Goal: Transaction & Acquisition: Purchase product/service

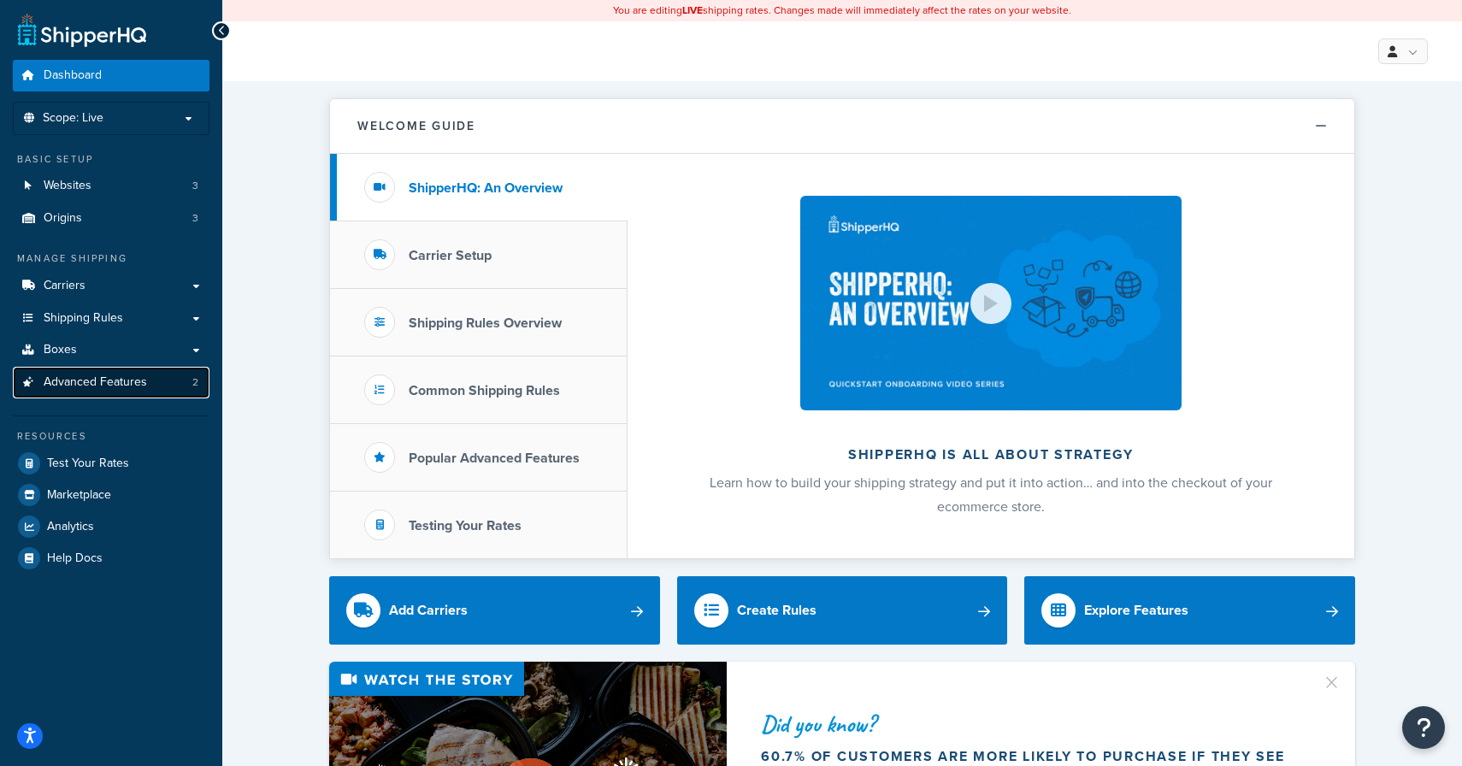
click at [150, 380] on link "Advanced Features 2" at bounding box center [111, 383] width 197 height 32
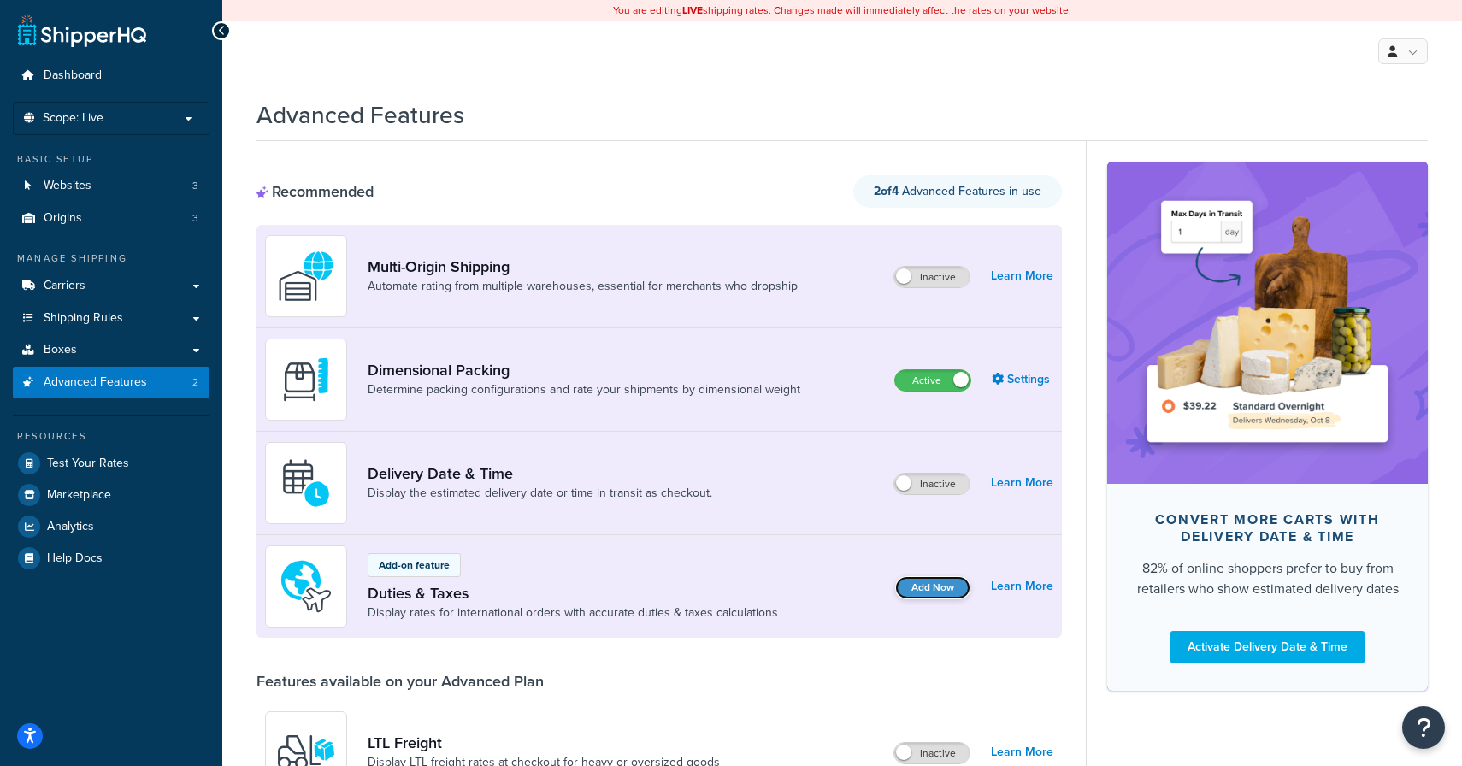
click at [934, 590] on button "Add Now" at bounding box center [932, 587] width 75 height 23
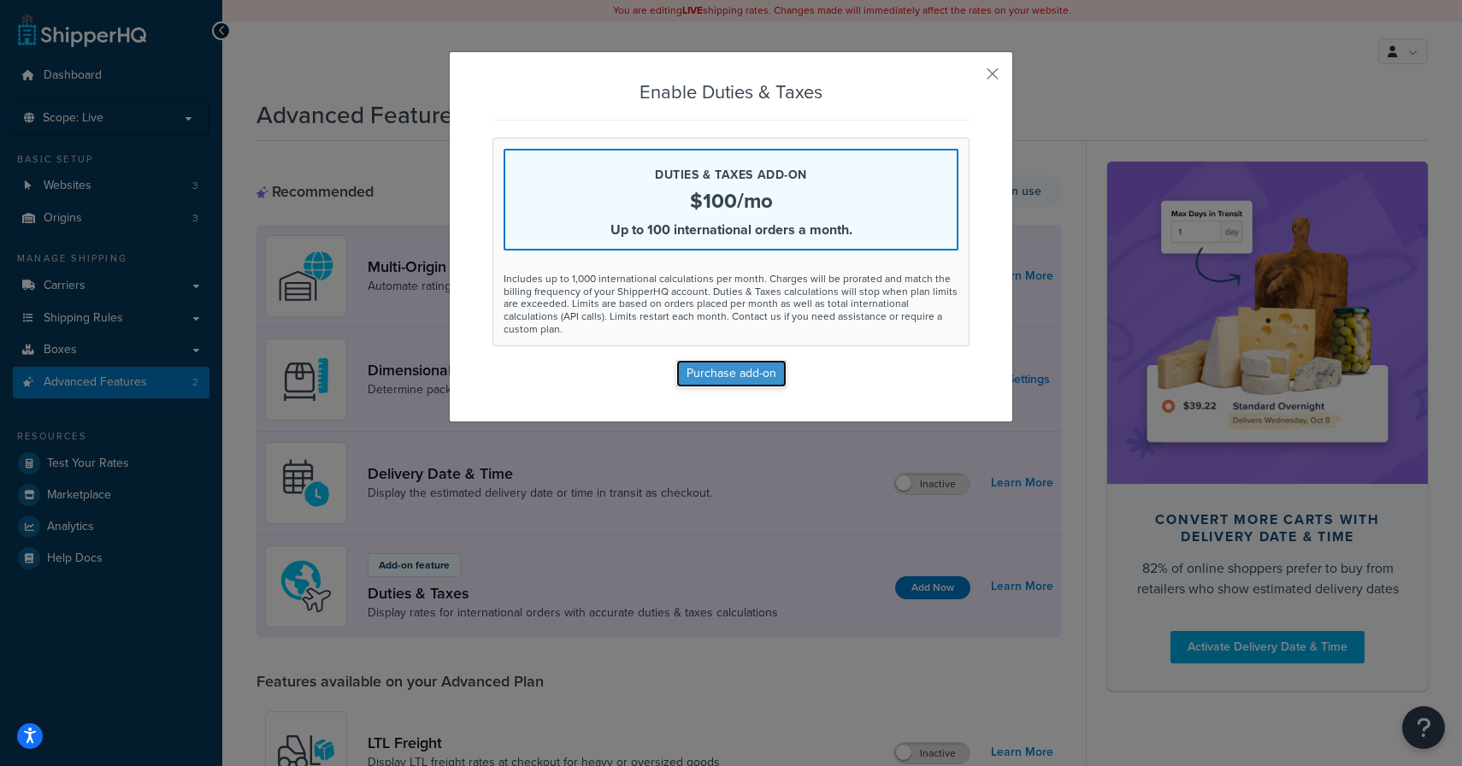
click at [753, 365] on button "Purchase add-on" at bounding box center [731, 373] width 110 height 27
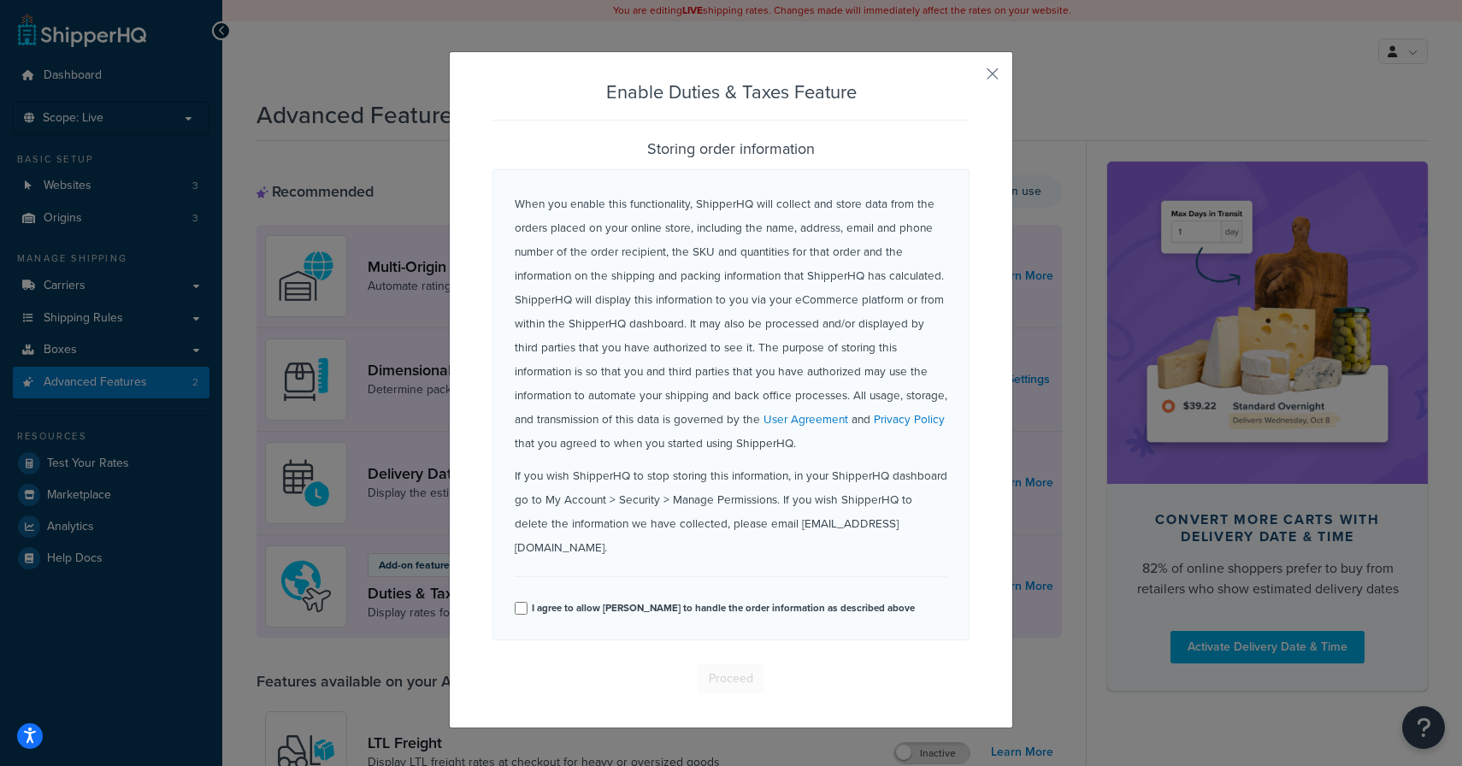
click at [528, 594] on div "I agree to allow ShipperHQ to handle the order information as described above" at bounding box center [731, 606] width 433 height 24
click at [522, 602] on input "I agree to allow ShipperHQ to handle the order information as described above" at bounding box center [521, 608] width 13 height 13
checkbox input "true"
click at [724, 664] on button "Proceed" at bounding box center [731, 678] width 67 height 29
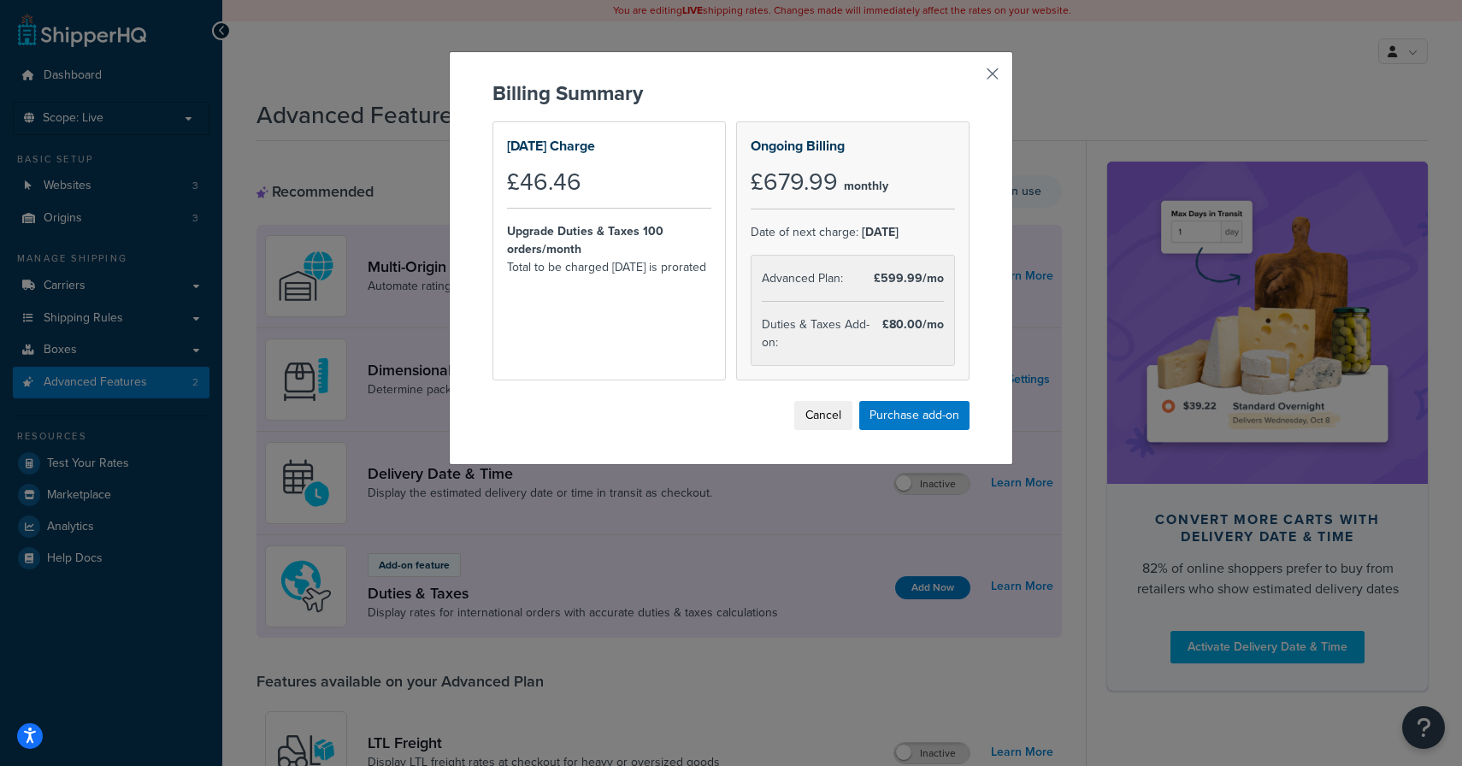
click at [970, 78] on button "button" at bounding box center [968, 80] width 4 height 4
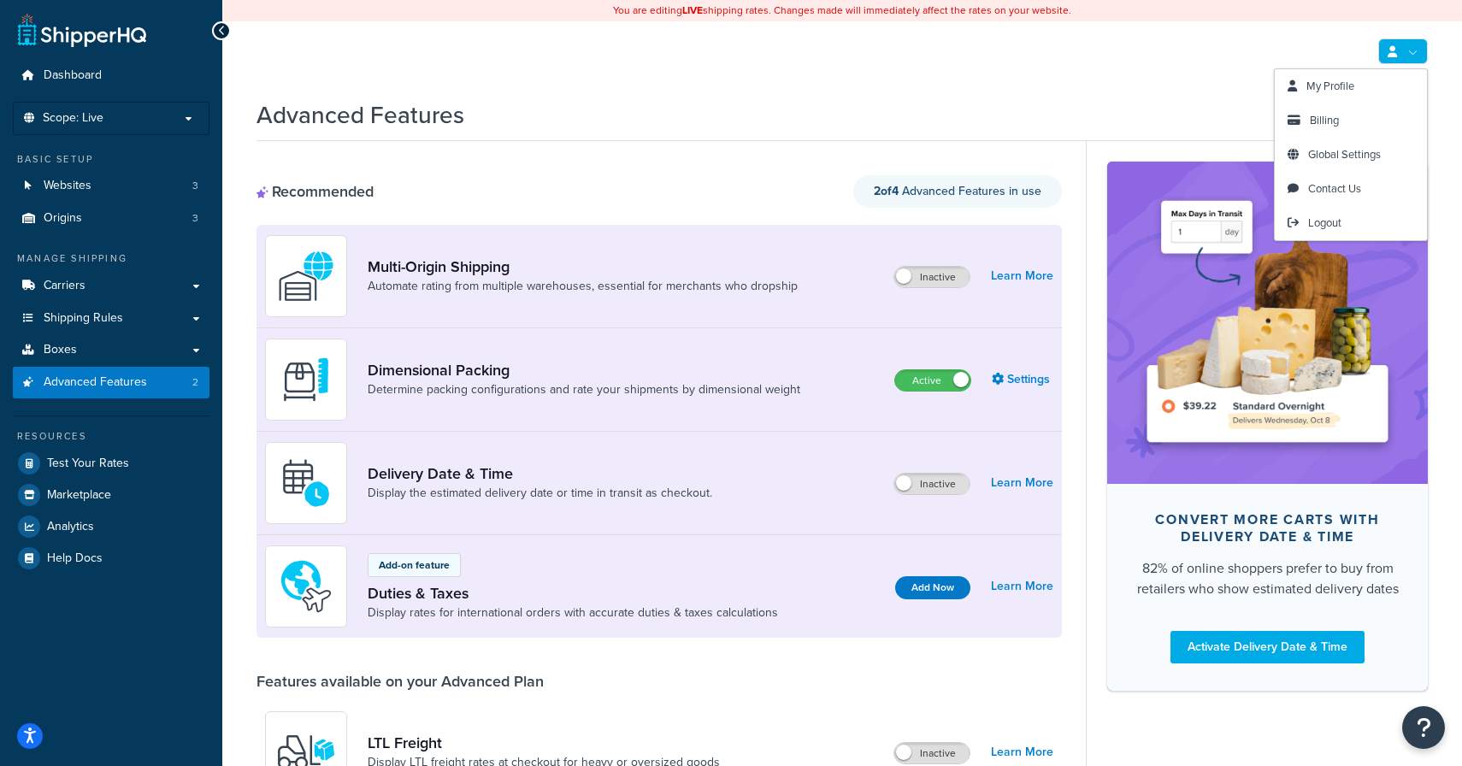
click at [1406, 55] on link at bounding box center [1404, 51] width 50 height 26
click at [1335, 120] on span "Billing" at bounding box center [1324, 120] width 29 height 16
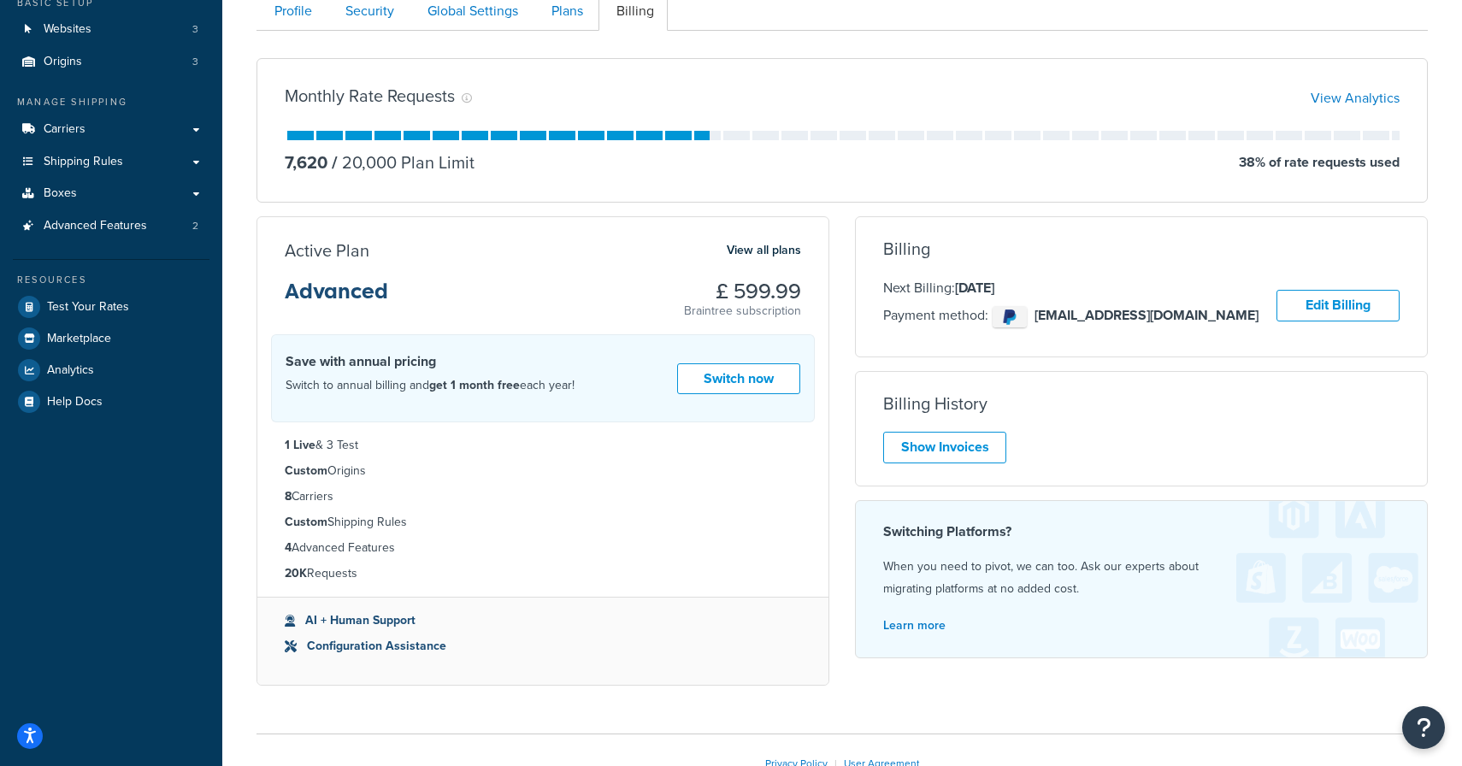
scroll to position [159, 0]
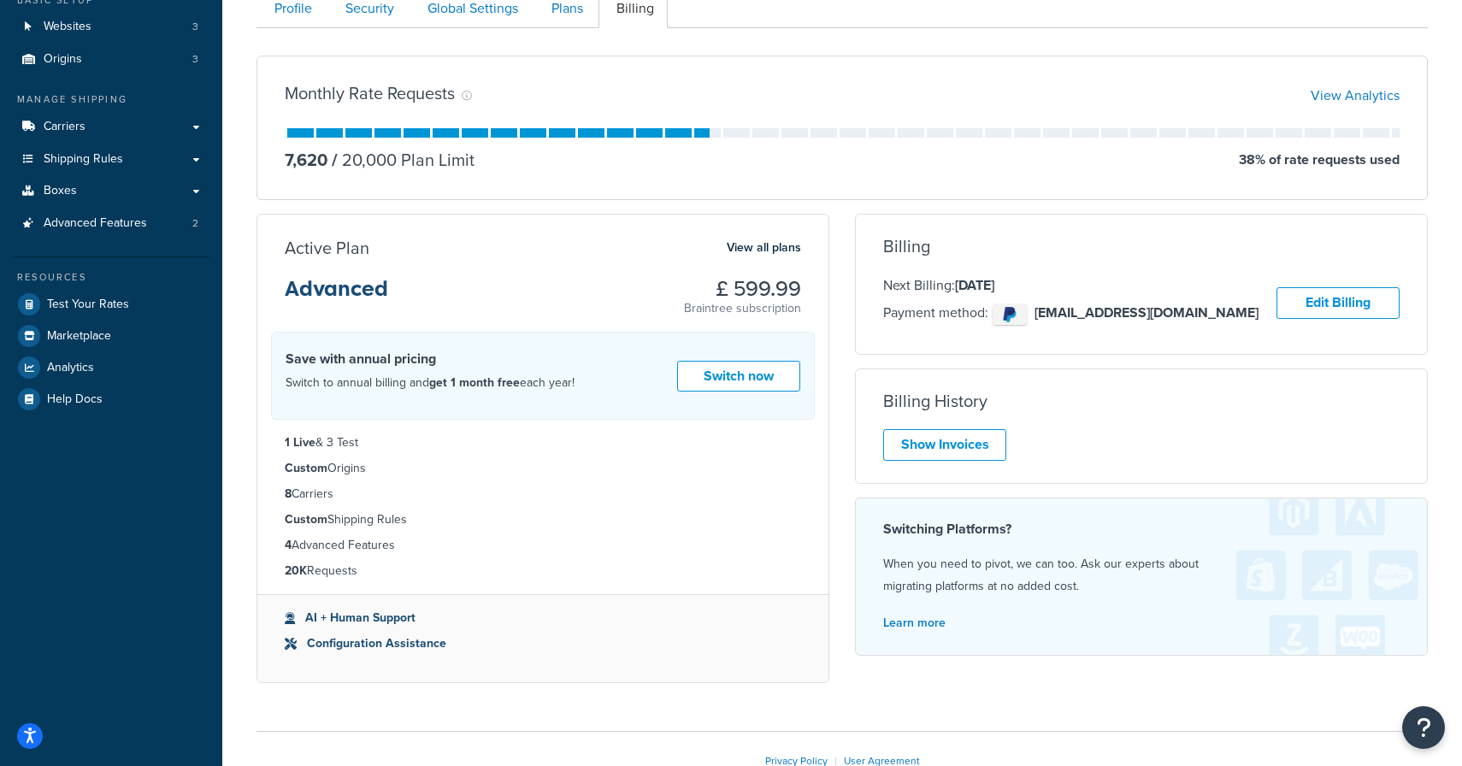
click at [288, 494] on strong "8" at bounding box center [288, 494] width 7 height 18
drag, startPoint x: 286, startPoint y: 467, endPoint x: 383, endPoint y: 476, distance: 97.1
click at [383, 476] on li "Custom Origins" at bounding box center [543, 468] width 517 height 19
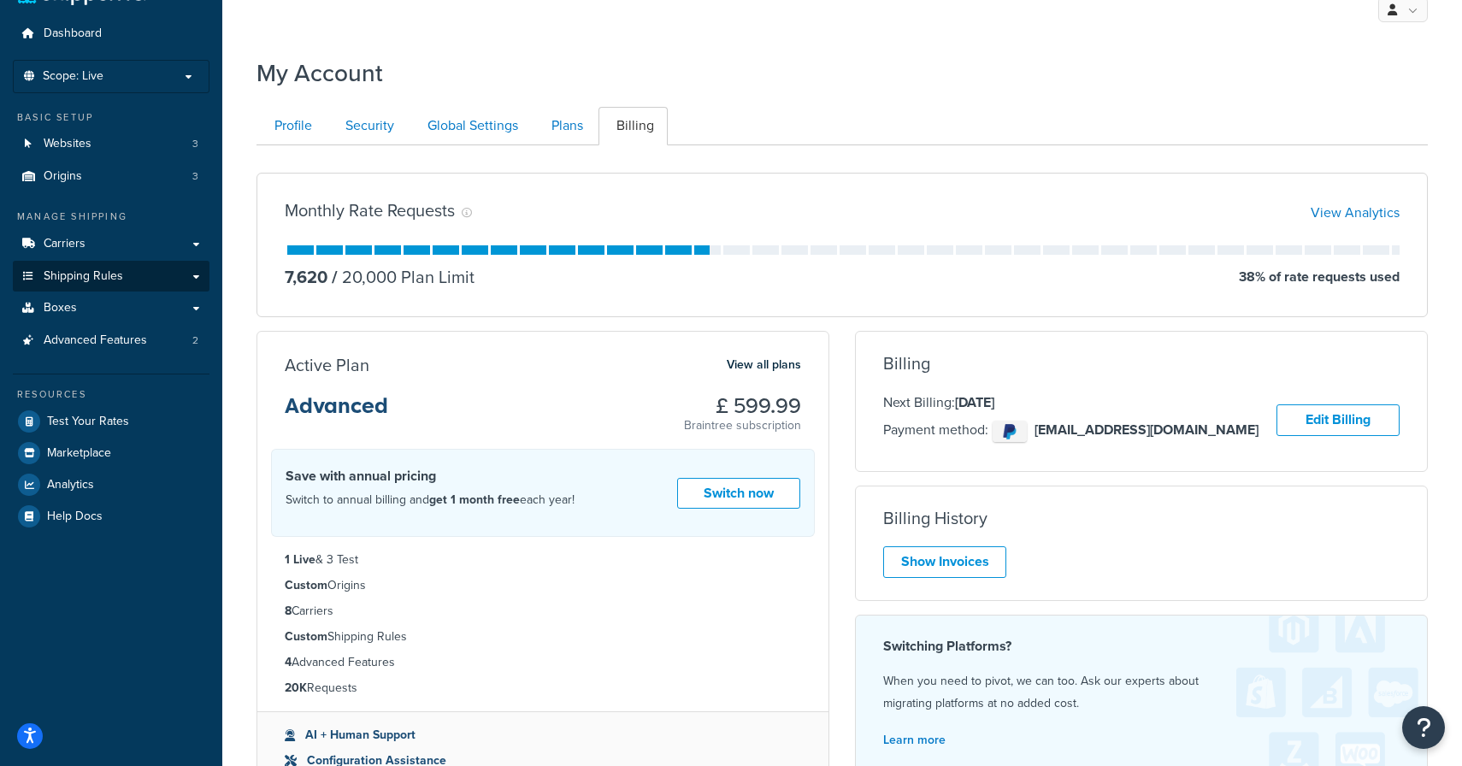
scroll to position [43, 0]
click at [129, 244] on link "Carriers" at bounding box center [111, 243] width 197 height 32
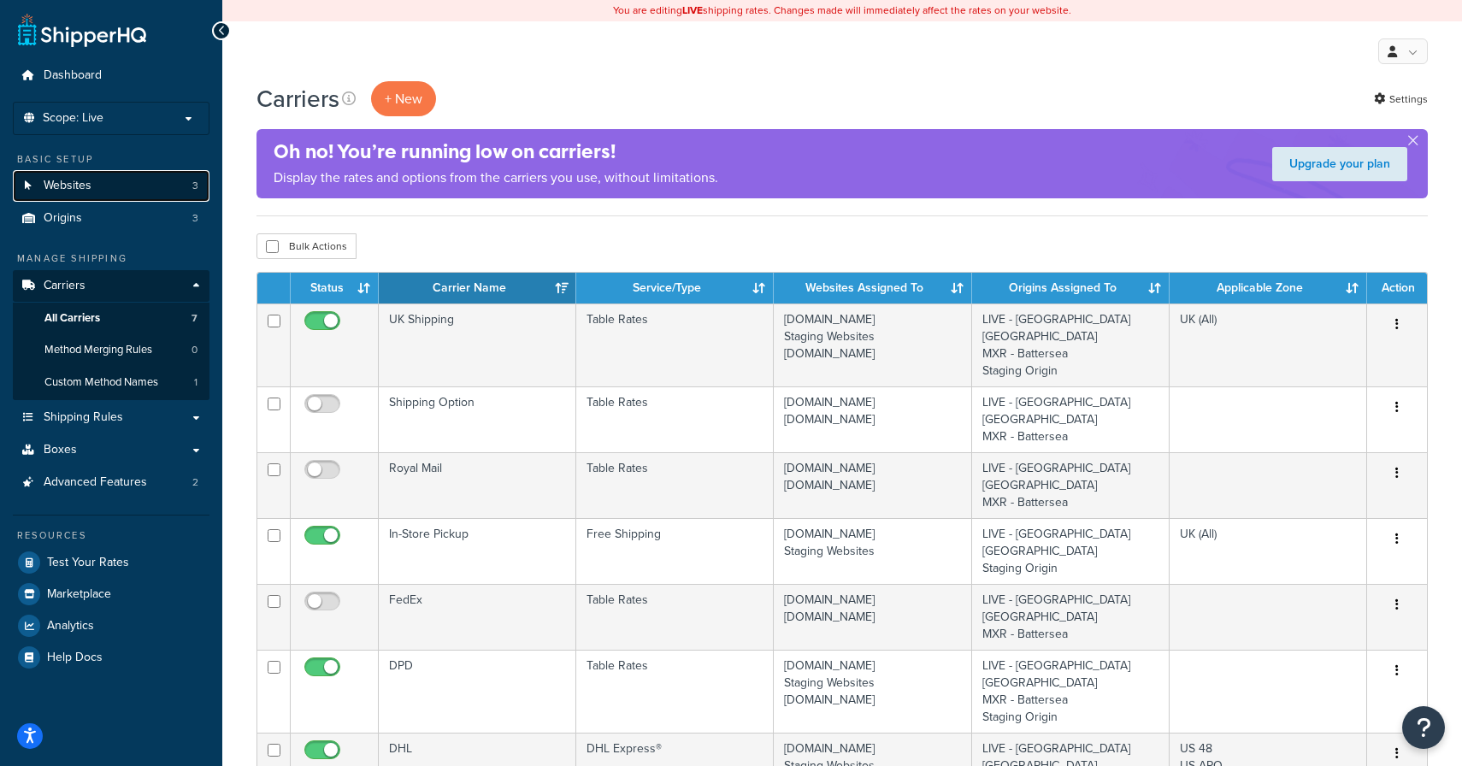
click at [80, 182] on span "Websites" at bounding box center [68, 186] width 48 height 15
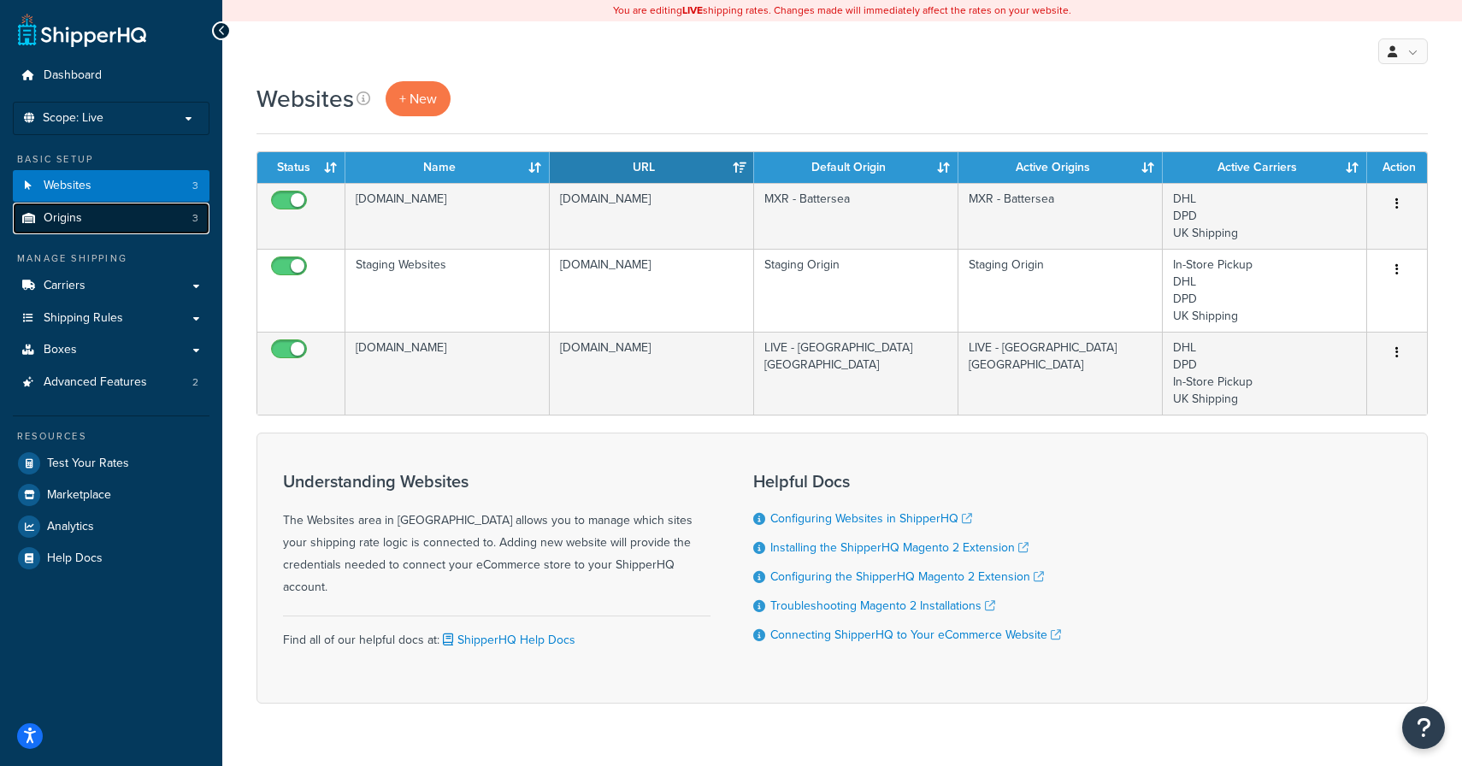
click at [78, 223] on span "Origins" at bounding box center [63, 218] width 38 height 15
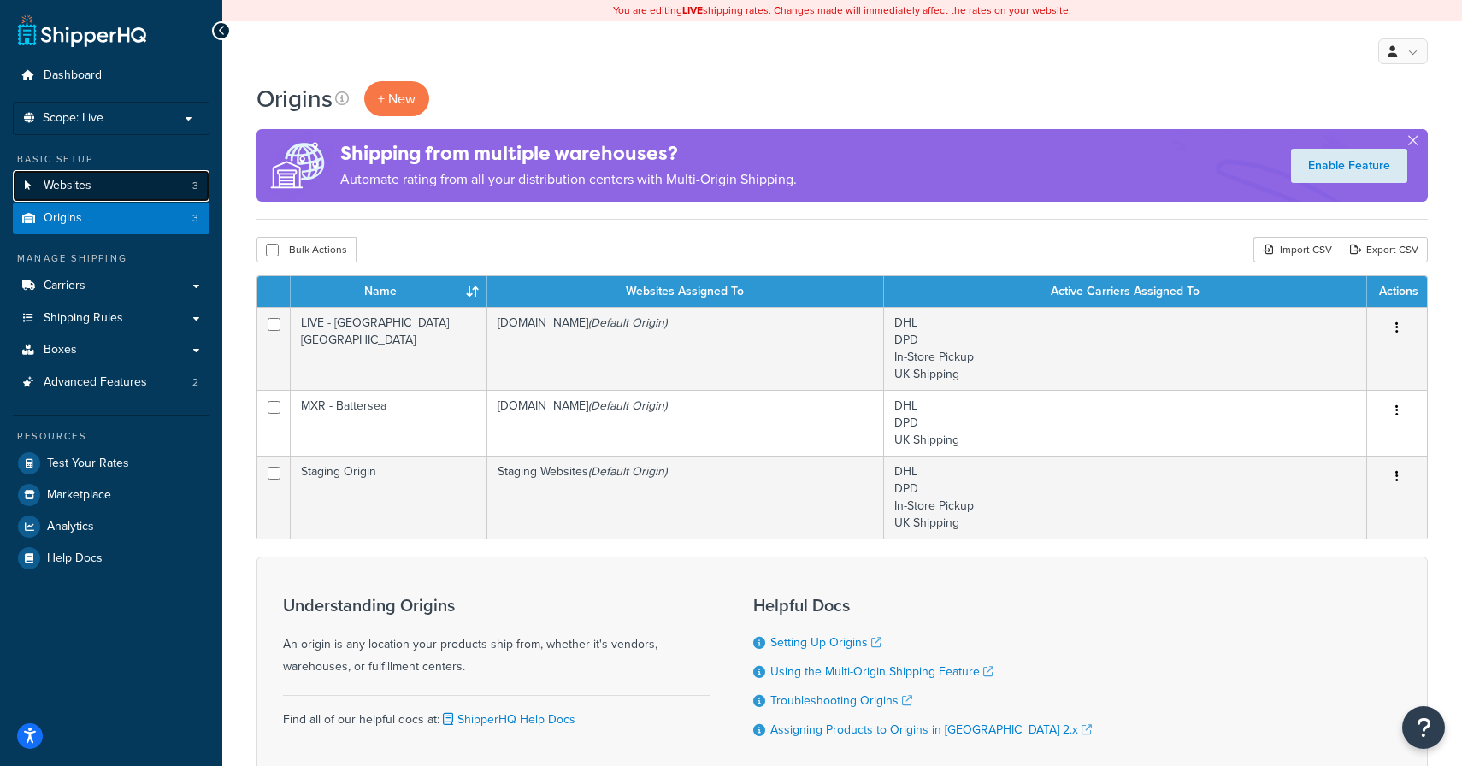
click at [93, 198] on link "Websites 3" at bounding box center [111, 186] width 197 height 32
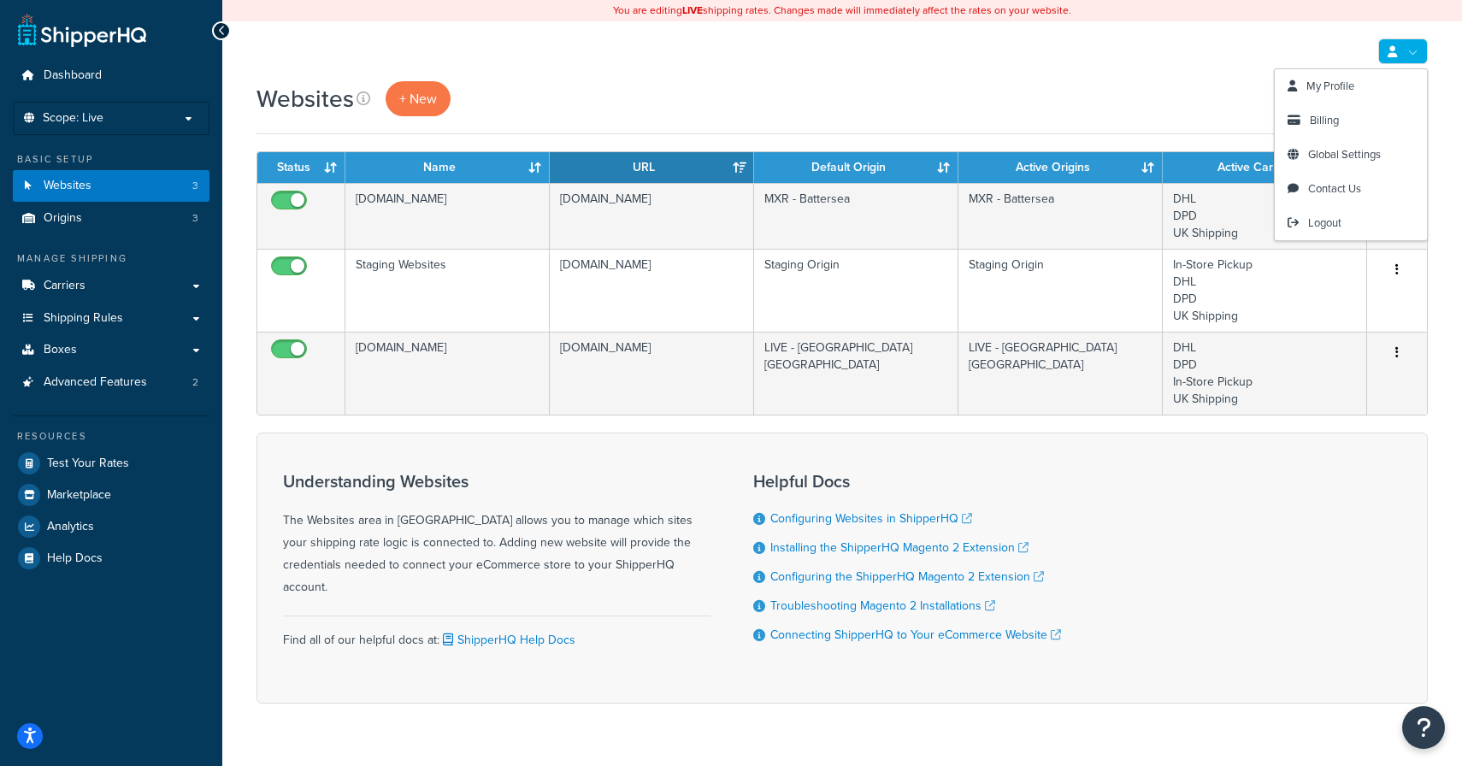
click at [1411, 55] on link at bounding box center [1404, 51] width 50 height 26
click at [1351, 114] on link "Billing" at bounding box center [1351, 120] width 152 height 34
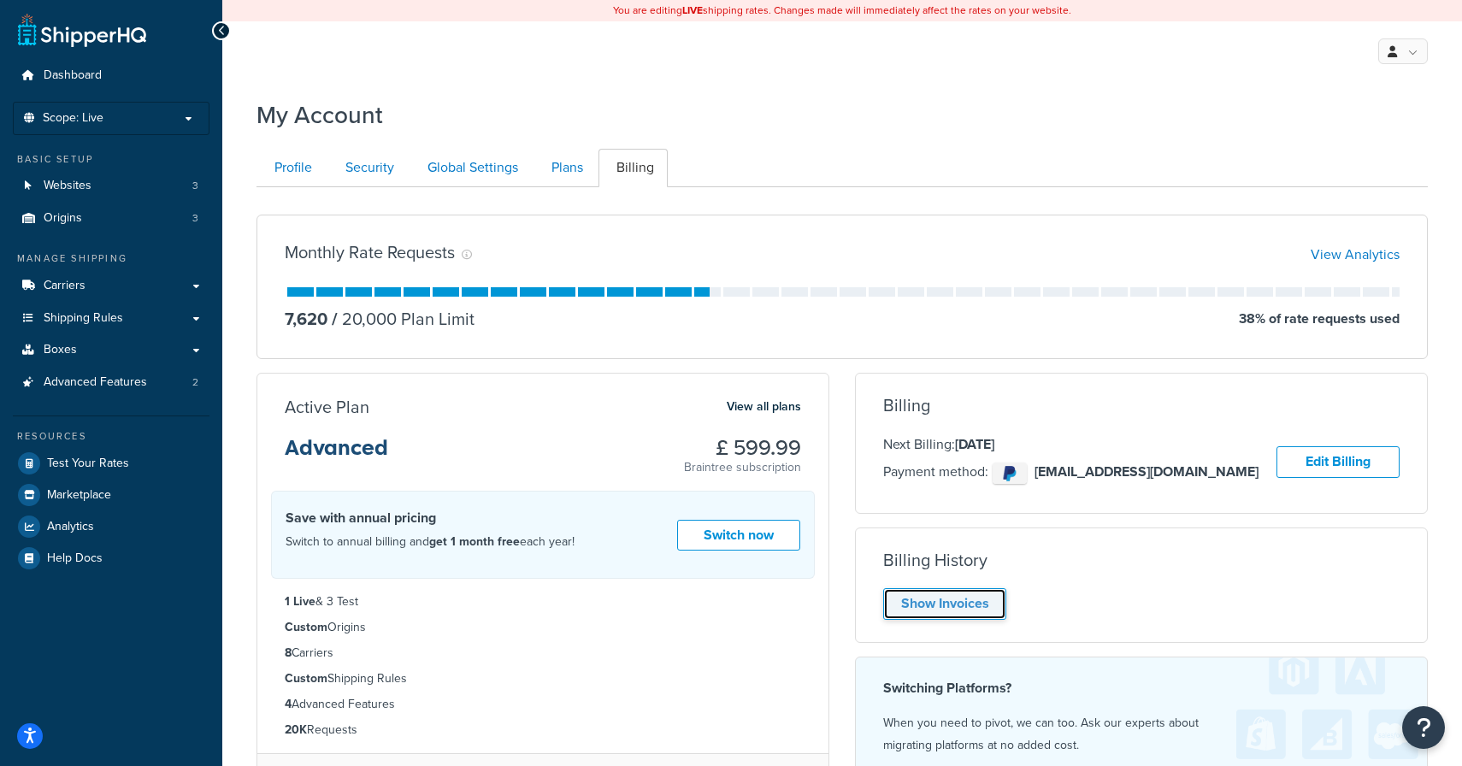
click at [938, 605] on link "Show Invoices" at bounding box center [944, 604] width 123 height 32
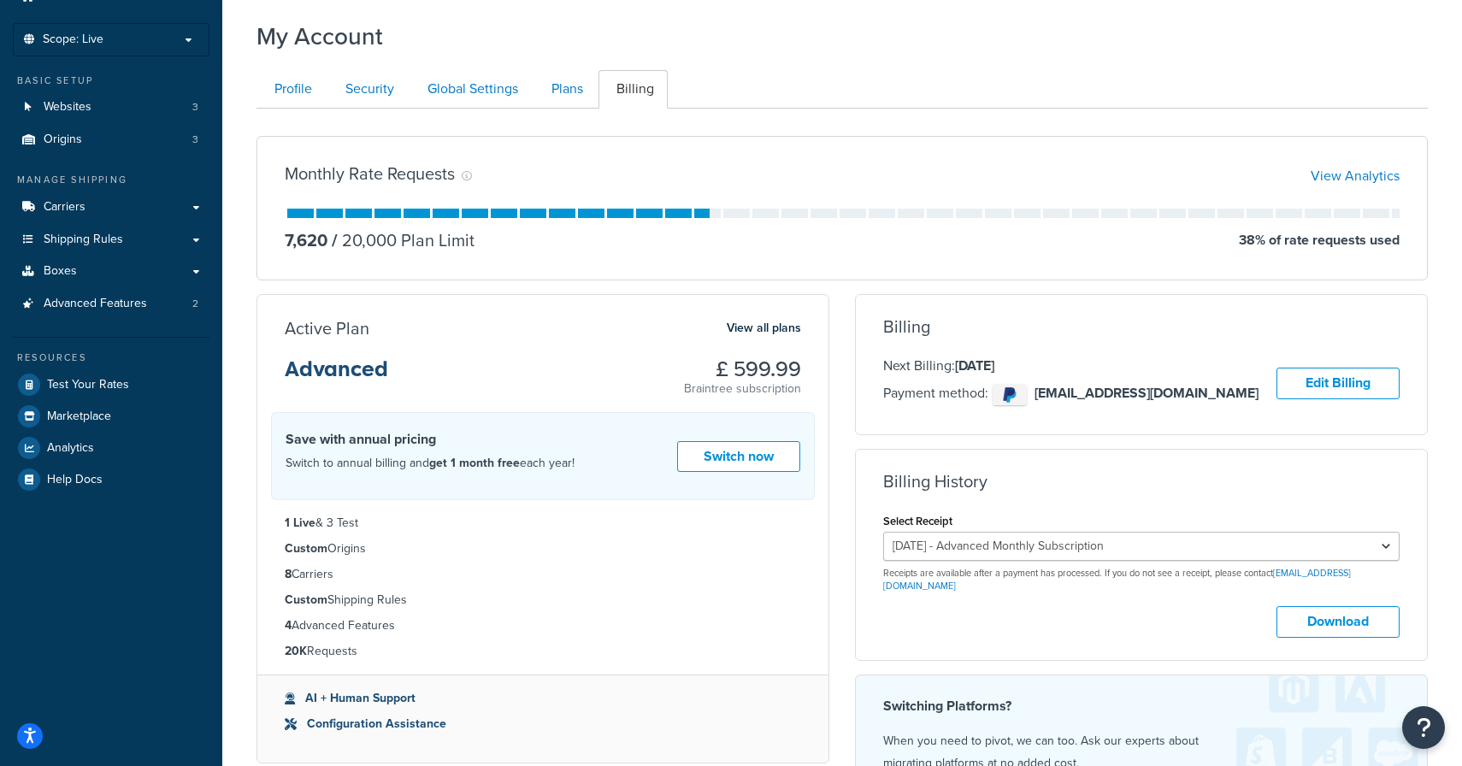
scroll to position [214, 0]
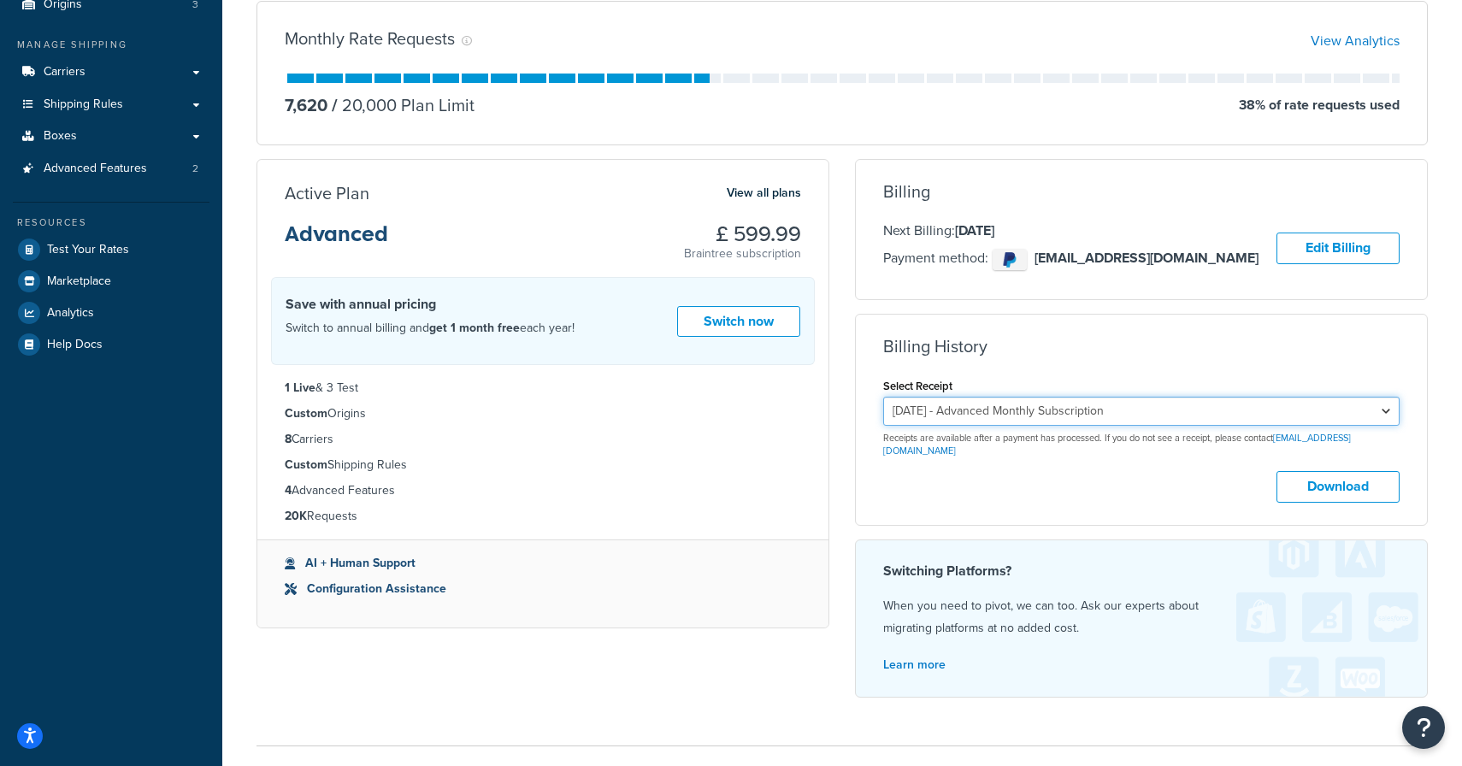
click at [978, 412] on select "[DATE] - Advanced Monthly Subscription [DATE] - Advanced Monthly Subscription […" at bounding box center [1141, 411] width 517 height 29
click at [883, 397] on select "[DATE] - Advanced Monthly Subscription [DATE] - Advanced Monthly Subscription […" at bounding box center [1141, 411] width 517 height 29
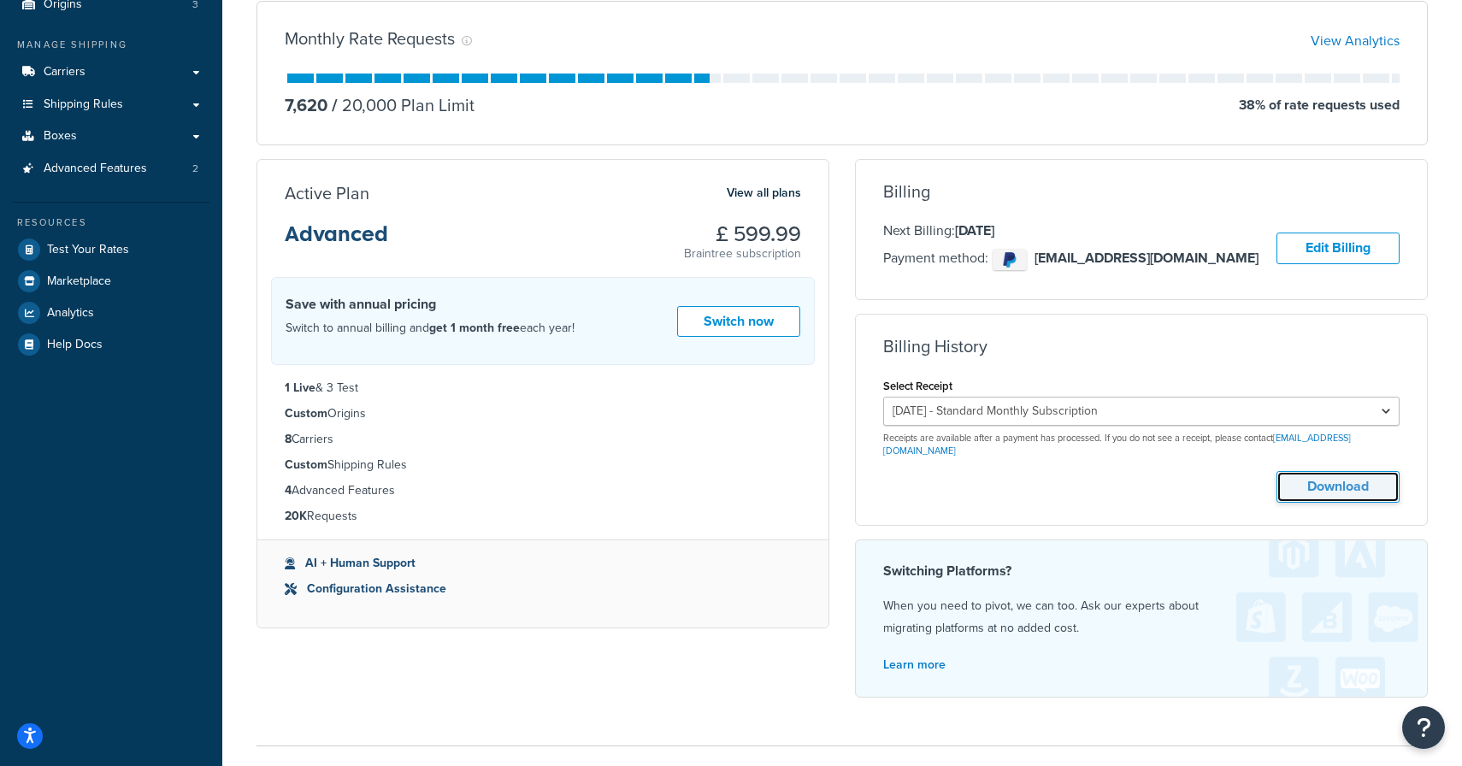
click at [1380, 473] on button "Download" at bounding box center [1338, 487] width 123 height 32
click at [1172, 410] on select "[DATE] - Advanced Monthly Subscription [DATE] - Advanced Monthly Subscription […" at bounding box center [1141, 411] width 517 height 29
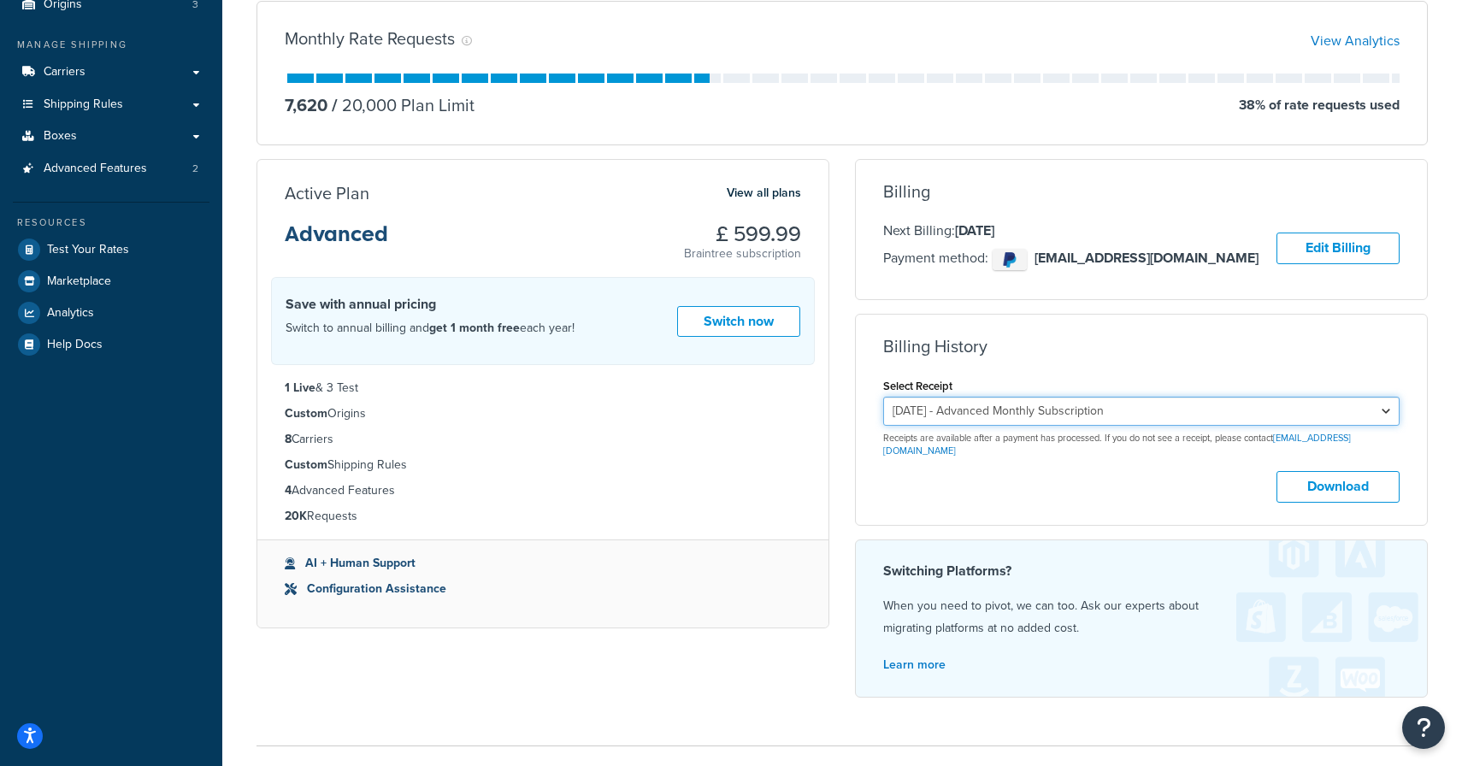
click at [883, 397] on select "[DATE] - Advanced Monthly Subscription [DATE] - Advanced Monthly Subscription […" at bounding box center [1141, 411] width 517 height 29
click at [1331, 477] on button "Download" at bounding box center [1338, 487] width 123 height 32
click at [1139, 411] on select "[DATE] - Advanced Monthly Subscription [DATE] - Advanced Monthly Subscription […" at bounding box center [1141, 411] width 517 height 29
select select "kj91gcpt"
click at [883, 397] on select "[DATE] - Advanced Monthly Subscription [DATE] - Advanced Monthly Subscription […" at bounding box center [1141, 411] width 517 height 29
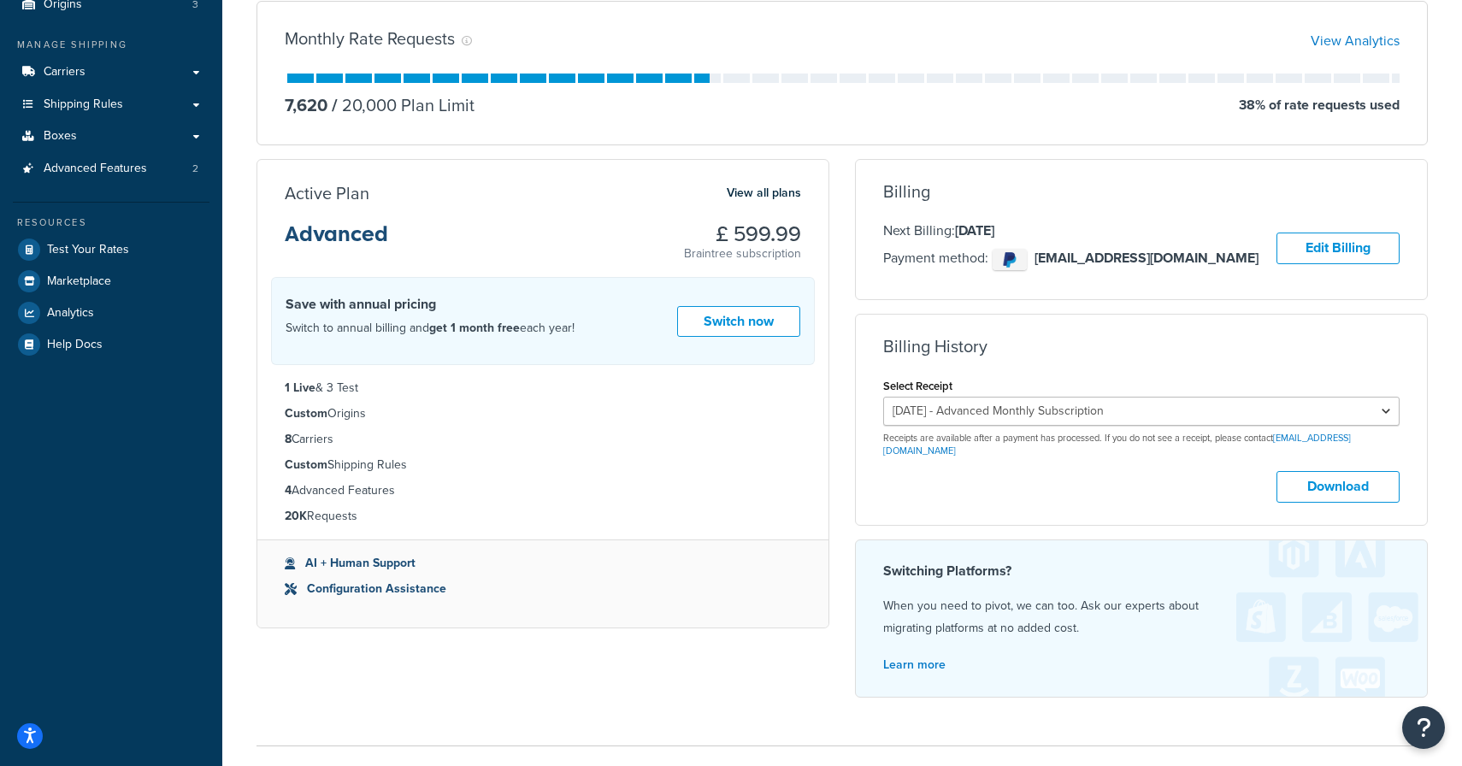
click at [1060, 370] on div "Billing History Select Receipt [DATE] - Advanced Monthly Subscription [DATE] - …" at bounding box center [1141, 420] width 571 height 166
